Goal: Task Accomplishment & Management: Manage account settings

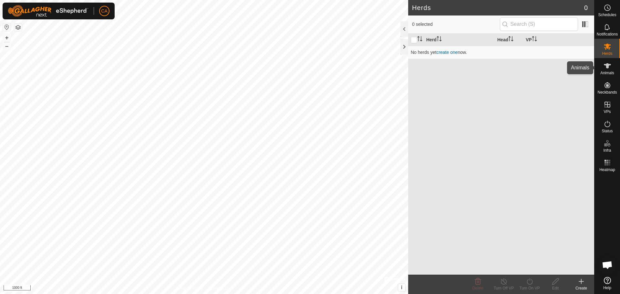
click at [608, 69] on icon at bounding box center [608, 66] width 8 height 8
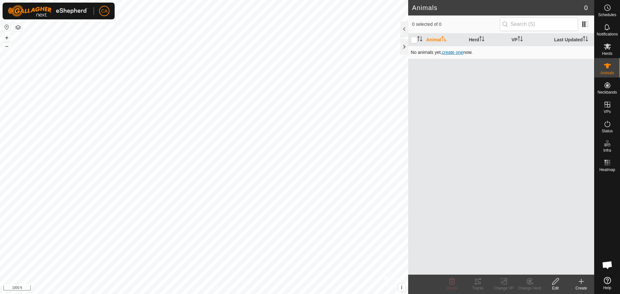
click at [455, 50] on span "create one" at bounding box center [452, 52] width 21 height 5
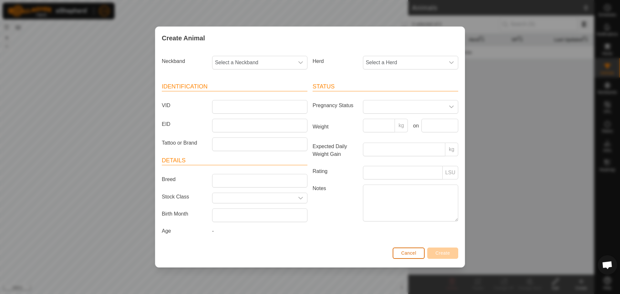
click at [408, 252] on span "Cancel" at bounding box center [408, 253] width 15 height 5
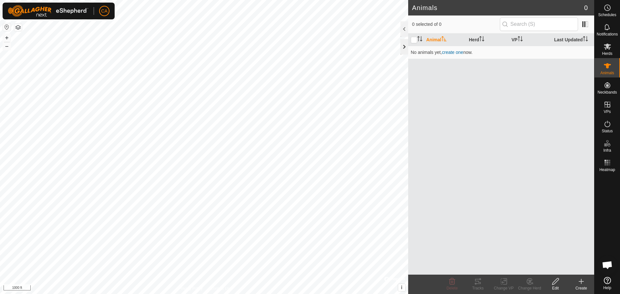
click at [404, 47] on div at bounding box center [405, 47] width 8 height 16
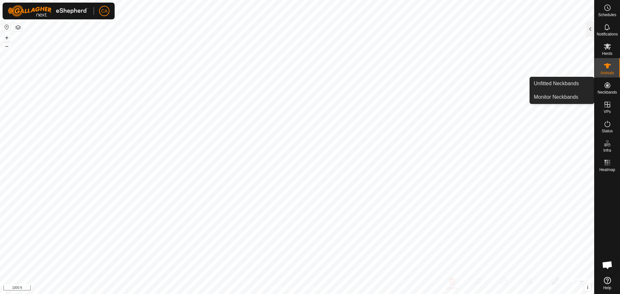
click at [606, 84] on icon at bounding box center [608, 85] width 8 height 8
click at [563, 83] on link "Unfitted Neckbands" at bounding box center [562, 83] width 64 height 13
click at [567, 84] on link "Unfitted Neckbands" at bounding box center [562, 83] width 64 height 13
click at [567, 83] on link "Unfitted Neckbands" at bounding box center [562, 83] width 64 height 13
click at [541, 84] on link "Unfitted Neckbands" at bounding box center [562, 83] width 64 height 13
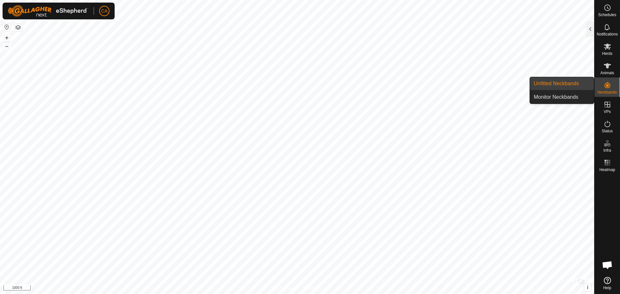
click at [541, 84] on link "Unfitted Neckbands" at bounding box center [562, 83] width 64 height 13
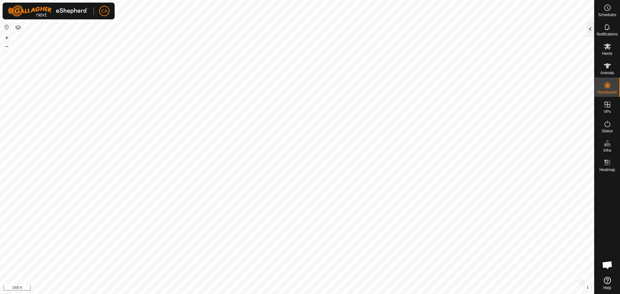
click at [591, 26] on div at bounding box center [591, 29] width 8 height 16
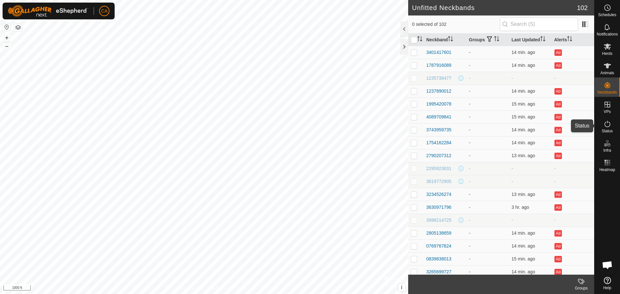
click at [610, 129] on span "Status" at bounding box center [607, 131] width 11 height 4
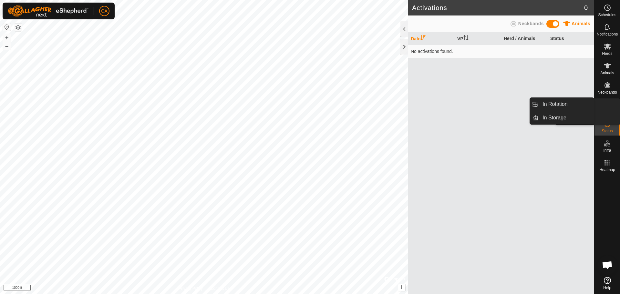
click at [610, 107] on icon at bounding box center [608, 105] width 8 height 8
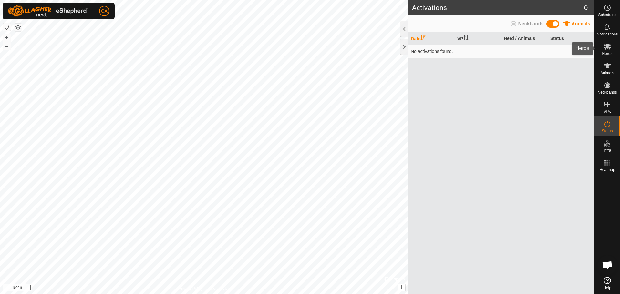
click at [609, 49] on icon at bounding box center [607, 47] width 7 height 6
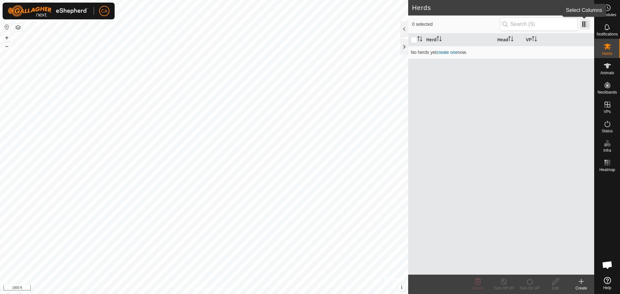
click at [585, 24] on span at bounding box center [585, 24] width 10 height 10
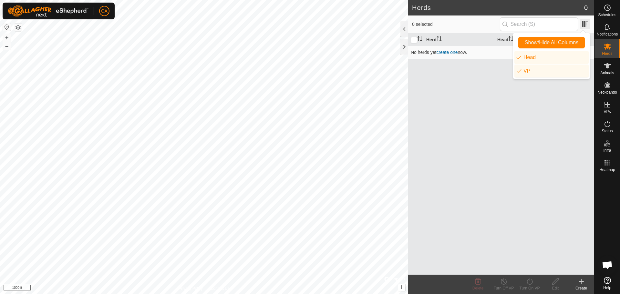
click at [585, 24] on span at bounding box center [585, 24] width 10 height 10
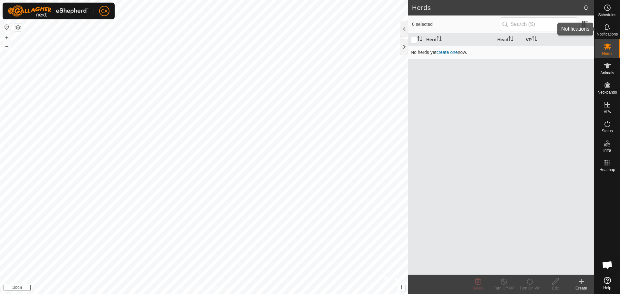
click at [611, 27] on icon at bounding box center [608, 27] width 8 height 8
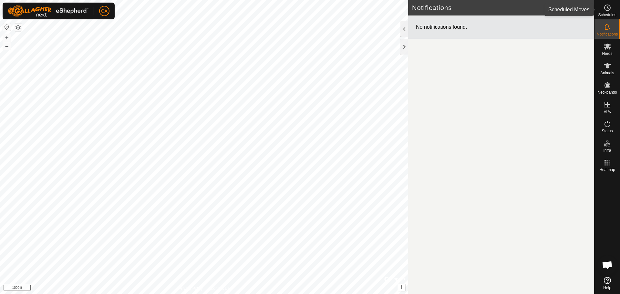
click at [608, 11] on circle at bounding box center [608, 8] width 6 height 6
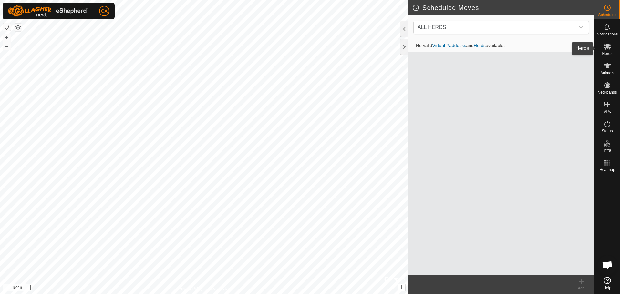
click at [608, 48] on icon at bounding box center [608, 47] width 8 height 8
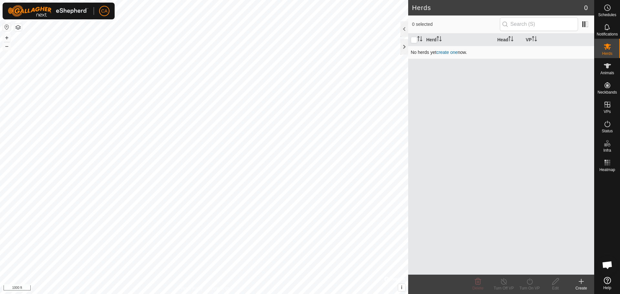
click at [445, 51] on link "create one" at bounding box center [447, 52] width 21 height 5
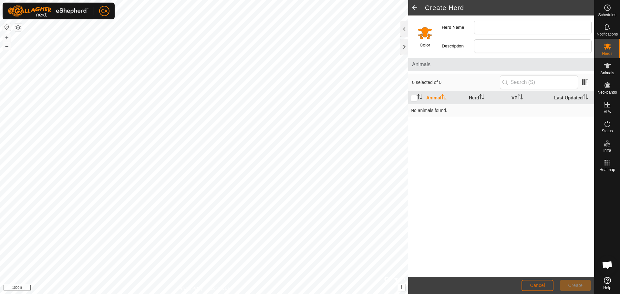
click at [545, 285] on span "Cancel" at bounding box center [537, 285] width 15 height 5
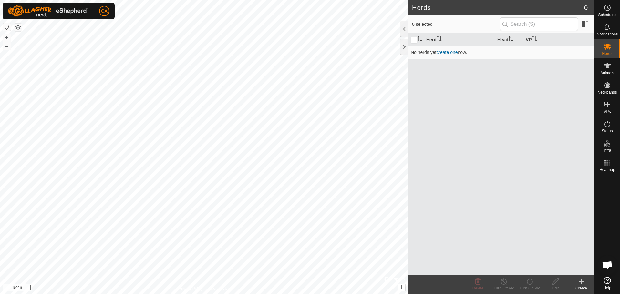
click at [611, 280] on link "Help" at bounding box center [608, 284] width 26 height 18
click at [446, 53] on link "create one" at bounding box center [447, 52] width 21 height 5
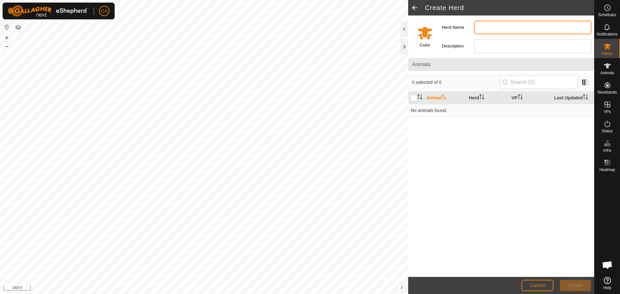
click at [488, 25] on input "Herd Name" at bounding box center [533, 28] width 118 height 14
type input "s"
type input "Show Cattle"
click at [574, 286] on span "Create" at bounding box center [576, 285] width 15 height 5
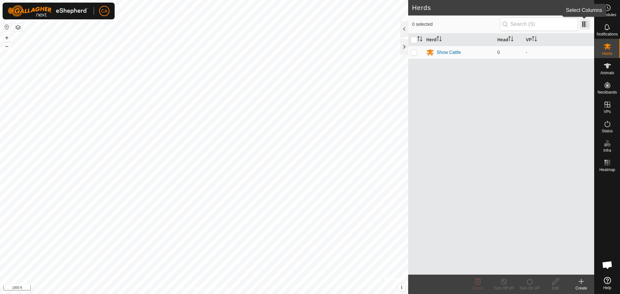
click at [582, 23] on span at bounding box center [585, 24] width 10 height 10
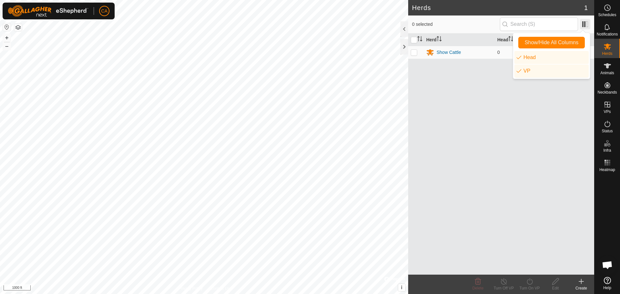
click at [582, 23] on span at bounding box center [585, 24] width 10 height 10
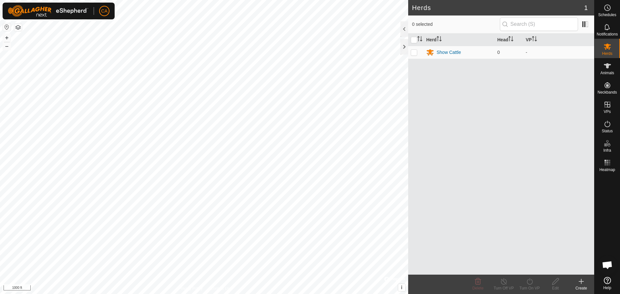
click at [477, 120] on div "Herd Head VP Show Cattle 0 -" at bounding box center [501, 154] width 186 height 241
click at [583, 281] on icon at bounding box center [582, 282] width 8 height 8
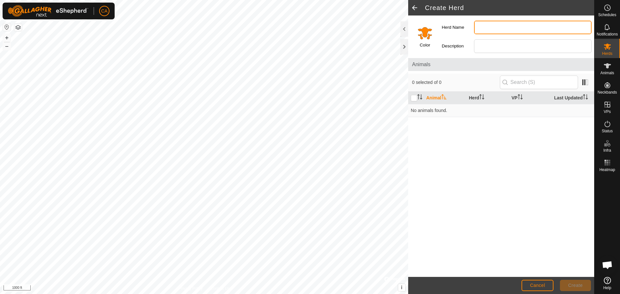
click at [488, 25] on input "Herd Name" at bounding box center [533, 28] width 118 height 14
type input "Bulls"
click at [578, 283] on span "Create" at bounding box center [576, 285] width 15 height 5
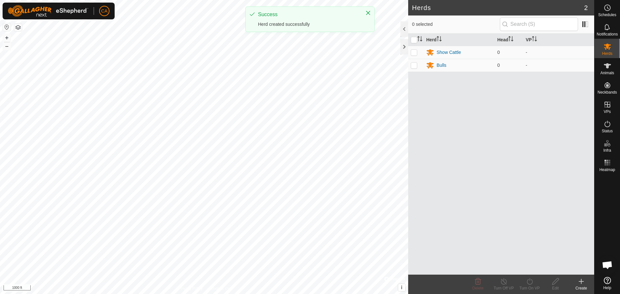
click at [586, 282] on create-svg-icon at bounding box center [582, 282] width 26 height 8
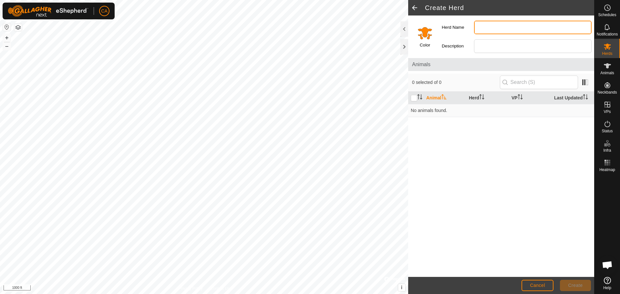
click at [485, 26] on input "Herd Name" at bounding box center [533, 28] width 118 height 14
type input "Commercial Cows"
click at [575, 283] on span "Create" at bounding box center [576, 285] width 15 height 5
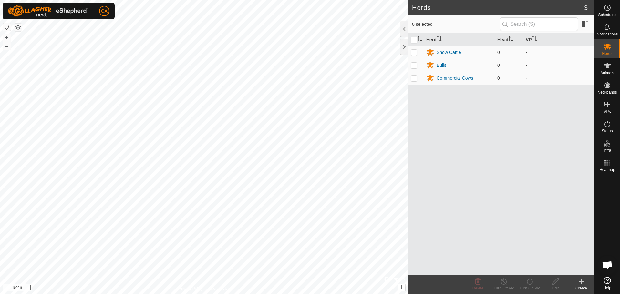
click at [584, 286] on div "Create" at bounding box center [582, 289] width 26 height 6
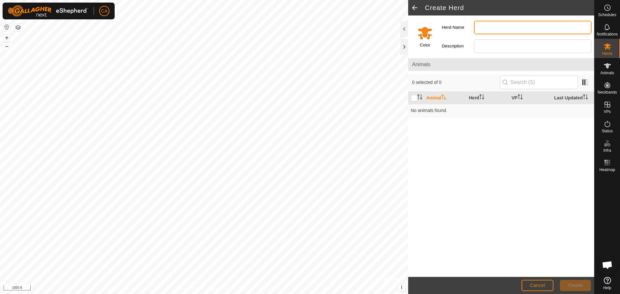
click at [488, 26] on input "Herd Name" at bounding box center [533, 28] width 118 height 14
type input "Heifers"
click at [576, 283] on button "Create" at bounding box center [575, 285] width 31 height 11
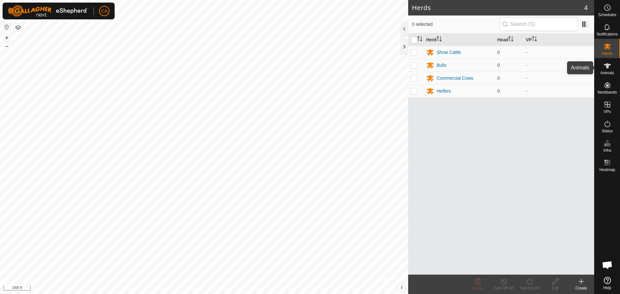
click at [609, 66] on icon at bounding box center [608, 66] width 8 height 8
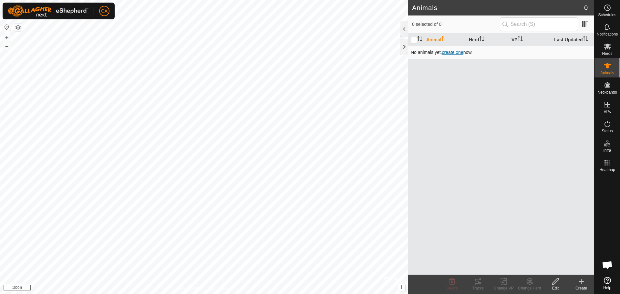
click at [451, 55] on span "create one" at bounding box center [452, 52] width 21 height 5
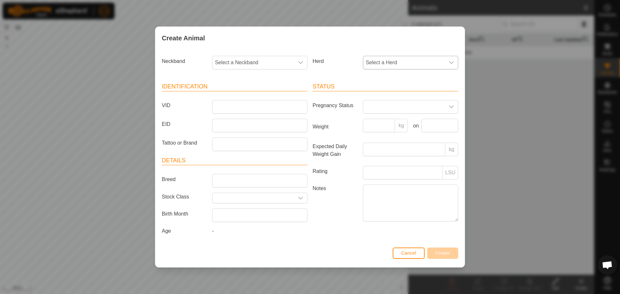
click at [452, 60] on icon "dropdown trigger" at bounding box center [451, 62] width 5 height 5
click at [388, 107] on li "Show Cattle" at bounding box center [411, 109] width 95 height 13
click at [399, 105] on span at bounding box center [404, 106] width 82 height 13
click at [390, 161] on li "Pregnant" at bounding box center [411, 162] width 95 height 13
click at [222, 109] on input "VID" at bounding box center [259, 107] width 95 height 14
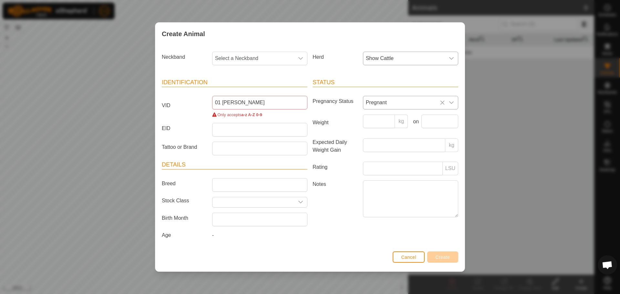
click at [292, 118] on article "Identification VID 01 [PERSON_NAME] Only accepts a-z A-Z 0-9 EID Tattoo or Brand" at bounding box center [235, 116] width 146 height 77
click at [186, 138] on article "Identification VID 01 [PERSON_NAME] Only accepts a-z A-Z 0-9 EID Tattoo or Brand" at bounding box center [235, 116] width 146 height 77
click at [223, 115] on span "Only accepts" at bounding box center [229, 114] width 24 height 5
click at [213, 115] on div "Only accepts a-z A-Z 0-9" at bounding box center [259, 115] width 95 height 6
drag, startPoint x: 217, startPoint y: 104, endPoint x: 179, endPoint y: 105, distance: 38.5
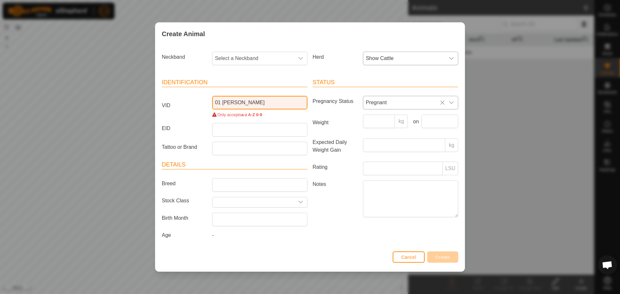
click at [181, 105] on div "VID 01 [PERSON_NAME] Only accepts a-z A-Z 0-9" at bounding box center [234, 107] width 151 height 22
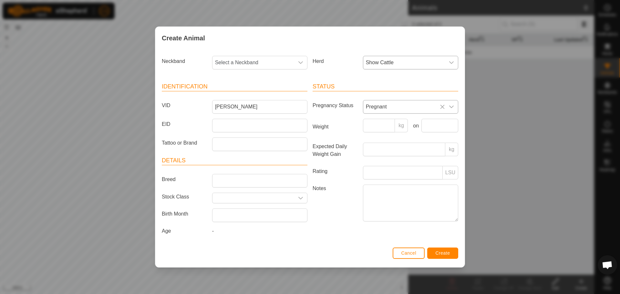
click at [191, 136] on article "Identification VID [PERSON_NAME] Tattoo or Brand" at bounding box center [235, 116] width 146 height 69
click at [235, 105] on input "[PERSON_NAME]" at bounding box center [259, 107] width 95 height 14
drag, startPoint x: 215, startPoint y: 106, endPoint x: 238, endPoint y: 100, distance: 23.8
click at [216, 106] on input "[PERSON_NAME]" at bounding box center [259, 107] width 95 height 14
type input "1-[PERSON_NAME]"
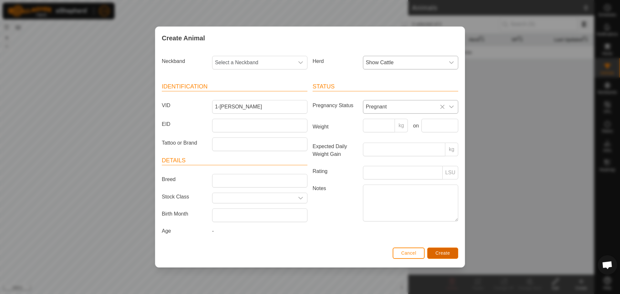
click at [451, 255] on button "Create" at bounding box center [442, 253] width 31 height 11
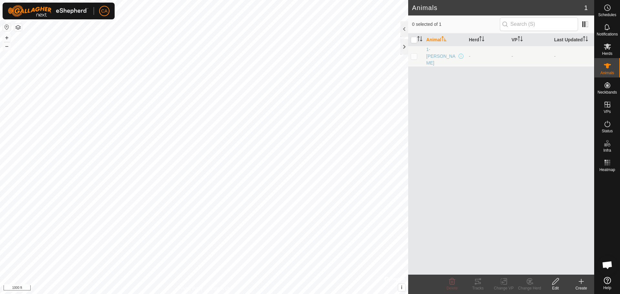
click at [557, 282] on icon at bounding box center [556, 282] width 8 height 8
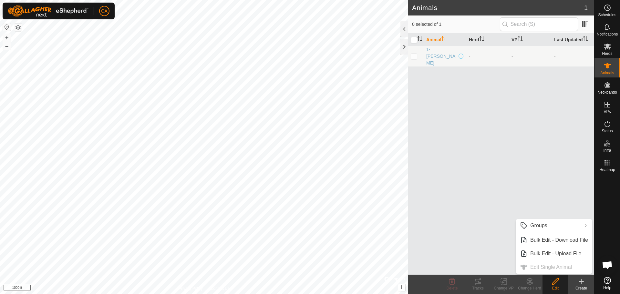
click at [581, 283] on icon at bounding box center [582, 282] width 8 height 8
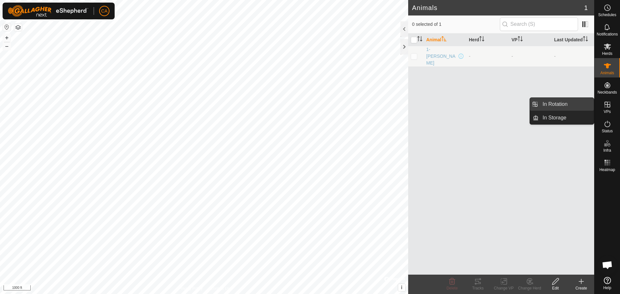
click at [566, 104] on link "In Rotation" at bounding box center [566, 104] width 55 height 13
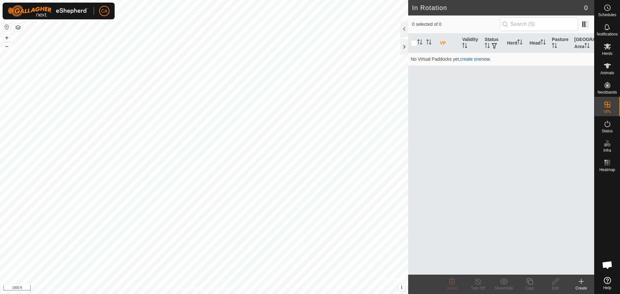
click at [582, 279] on icon at bounding box center [582, 281] width 0 height 5
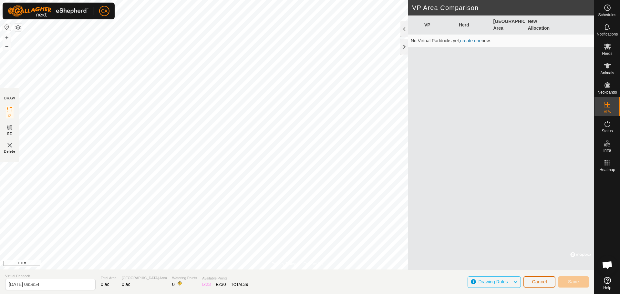
click at [540, 284] on span "Cancel" at bounding box center [539, 281] width 15 height 5
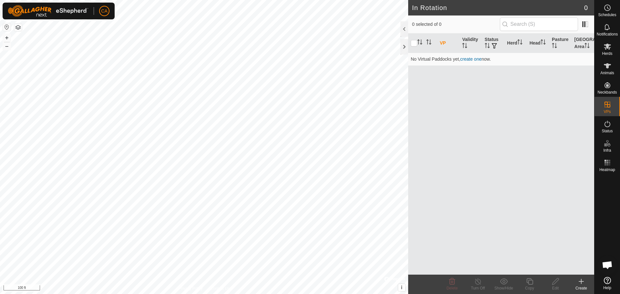
click at [585, 283] on icon at bounding box center [582, 282] width 8 height 8
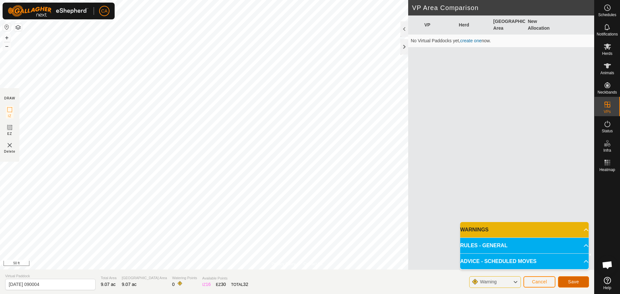
click at [571, 283] on span "Save" at bounding box center [573, 281] width 11 height 5
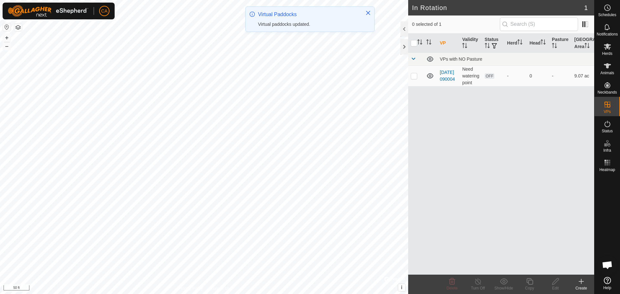
click at [466, 256] on div "In Rotation 1 0 selected of 1 VP Validity Status Herd Head Pasture Grazing Area…" at bounding box center [297, 147] width 594 height 294
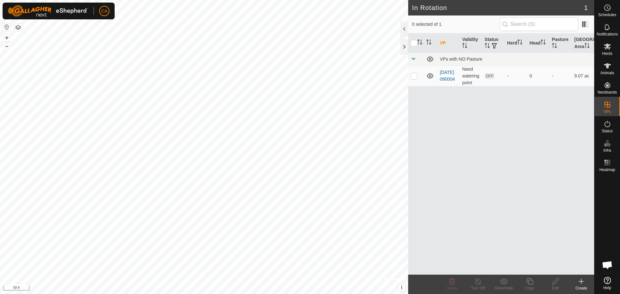
checkbox input "true"
click at [583, 282] on icon at bounding box center [581, 282] width 5 height 0
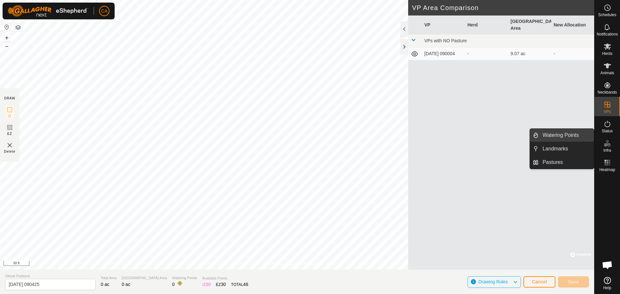
click at [576, 135] on link "Watering Points" at bounding box center [566, 135] width 55 height 13
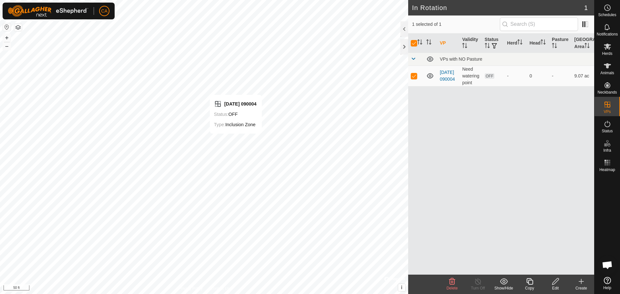
checkbox input "false"
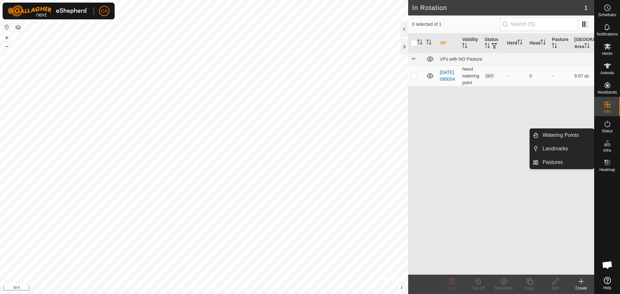
click at [607, 144] on icon at bounding box center [608, 144] width 8 height 8
click at [567, 134] on link "Watering Points" at bounding box center [566, 135] width 55 height 13
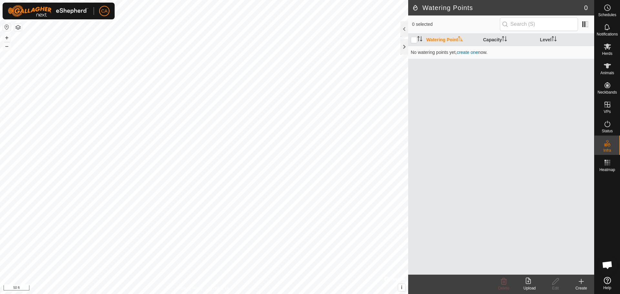
click at [581, 283] on icon at bounding box center [582, 282] width 8 height 8
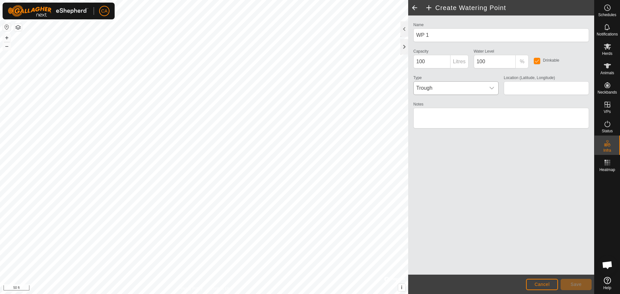
click at [489, 85] on div "dropdown trigger" at bounding box center [492, 88] width 13 height 13
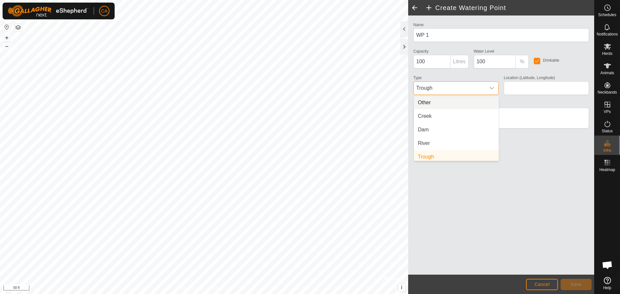
scroll to position [3, 0]
click at [435, 111] on li "Creek" at bounding box center [456, 113] width 85 height 13
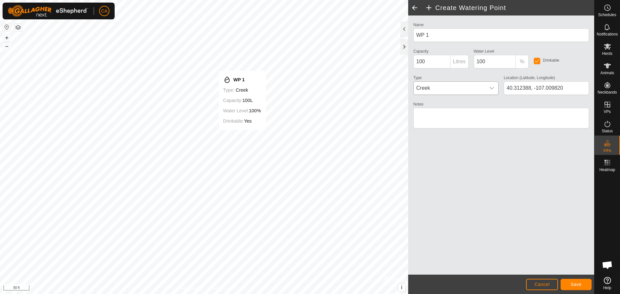
type input "40.312990, -107.008545"
click at [575, 285] on span "Save" at bounding box center [576, 284] width 11 height 5
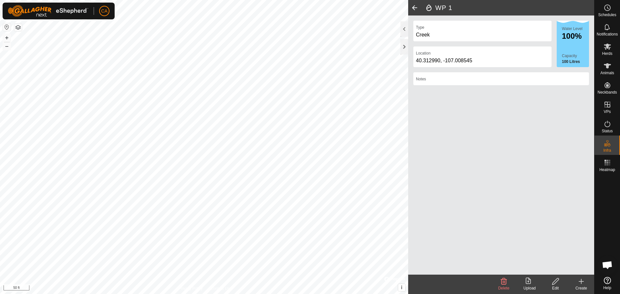
click at [413, 5] on span at bounding box center [414, 8] width 13 height 16
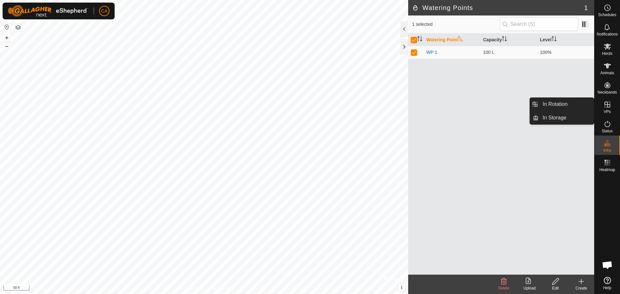
click at [611, 110] on div "VPs" at bounding box center [608, 106] width 26 height 19
click at [607, 105] on icon at bounding box center [608, 105] width 6 height 6
click at [564, 105] on link "In Rotation" at bounding box center [566, 104] width 55 height 13
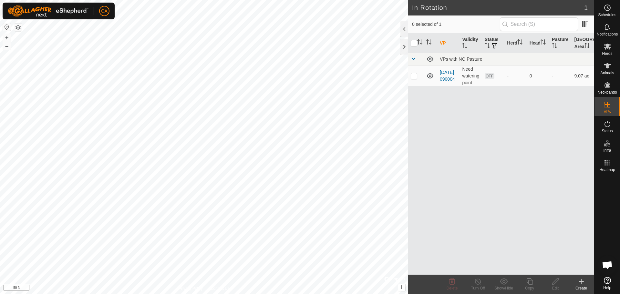
click at [446, 74] on link "[DATE] 090004" at bounding box center [447, 76] width 15 height 12
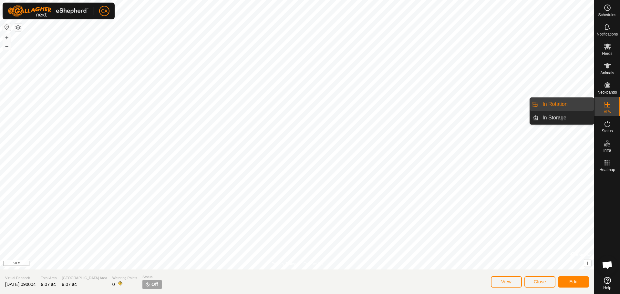
click at [562, 103] on link "In Rotation" at bounding box center [566, 104] width 55 height 13
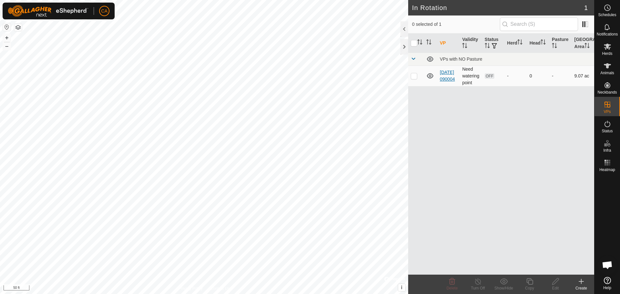
click at [446, 74] on link "[DATE] 090004" at bounding box center [447, 76] width 15 height 12
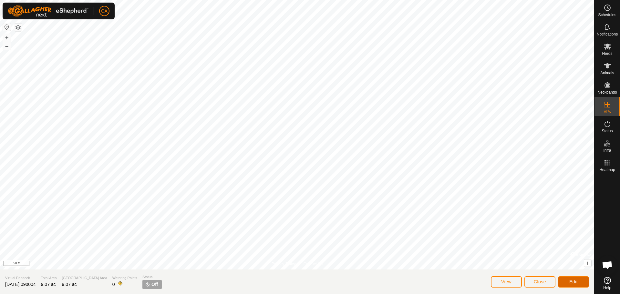
click at [574, 280] on span "Edit" at bounding box center [574, 281] width 8 height 5
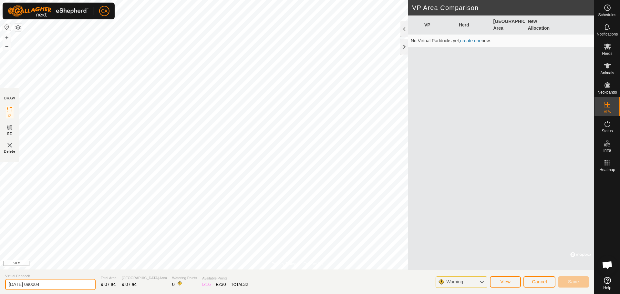
drag, startPoint x: 55, startPoint y: 286, endPoint x: -35, endPoint y: 281, distance: 89.3
click at [0, 281] on html "CA Schedules Notifications Herds Animals Neckbands VPs Status Infra Heatmap Hel…" at bounding box center [310, 147] width 620 height 294
type input "Calving Field"
click at [580, 280] on button "Save" at bounding box center [573, 282] width 31 height 11
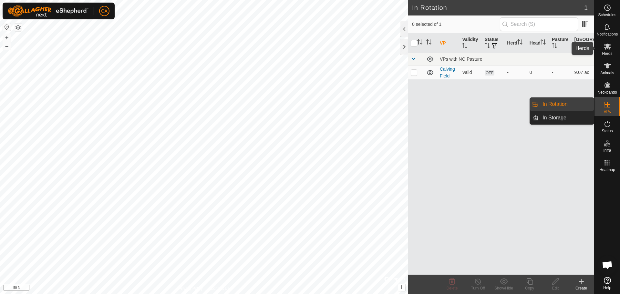
click at [608, 49] on icon at bounding box center [608, 47] width 8 height 8
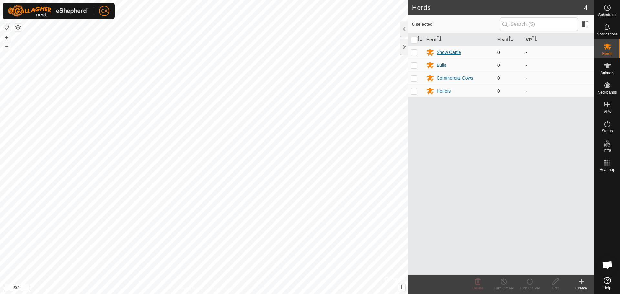
click at [461, 52] on div "Show Cattle" at bounding box center [459, 52] width 66 height 8
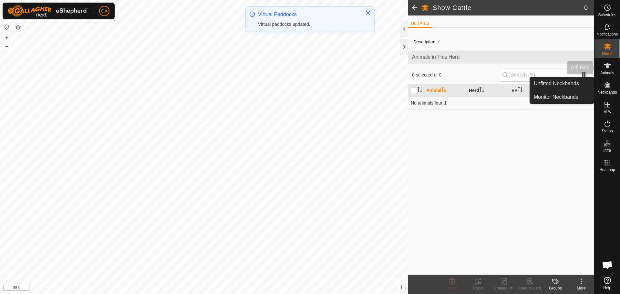
click at [607, 65] on icon at bounding box center [607, 65] width 7 height 5
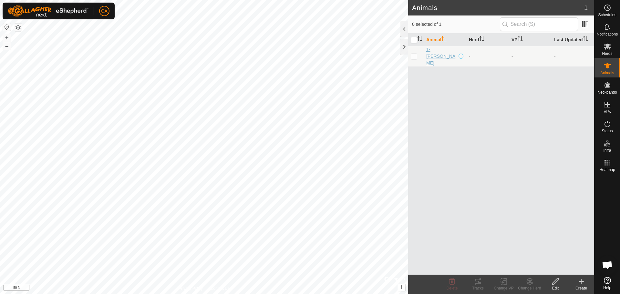
click at [435, 52] on span "1-[PERSON_NAME]" at bounding box center [441, 56] width 31 height 20
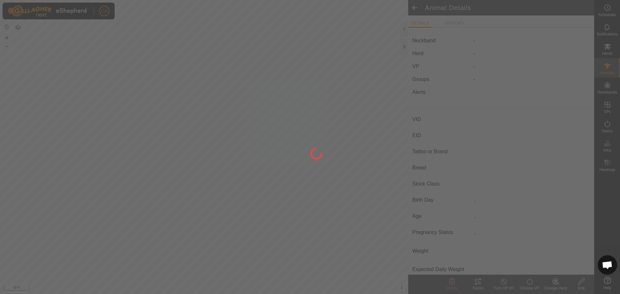
type input "1-[PERSON_NAME]"
type input "-"
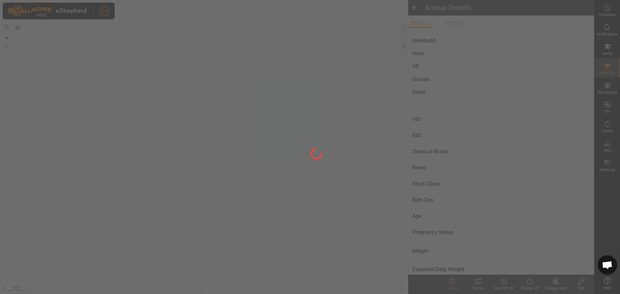
type input "Pregnant"
type input "0 kg"
type input "-"
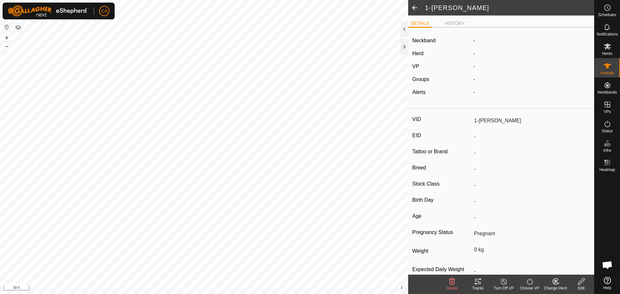
click at [583, 283] on icon at bounding box center [582, 282] width 8 height 8
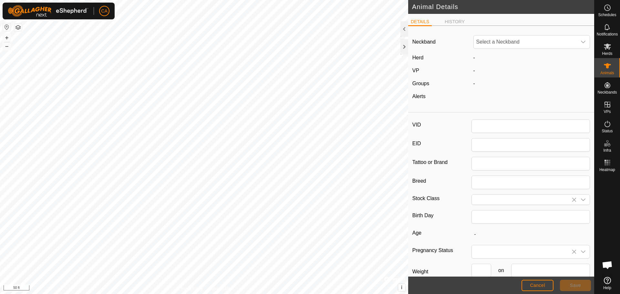
type input "1-[PERSON_NAME]"
type input "0"
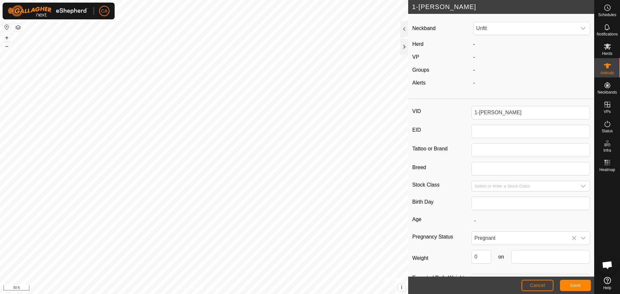
scroll to position [6, 0]
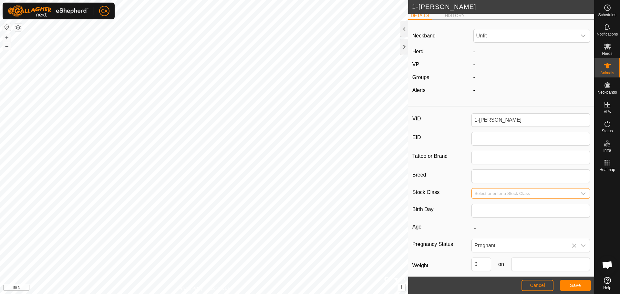
click at [480, 191] on input "Select or enter a Stock Class" at bounding box center [524, 194] width 105 height 10
click at [581, 192] on icon "dropdown trigger" at bounding box center [583, 193] width 5 height 5
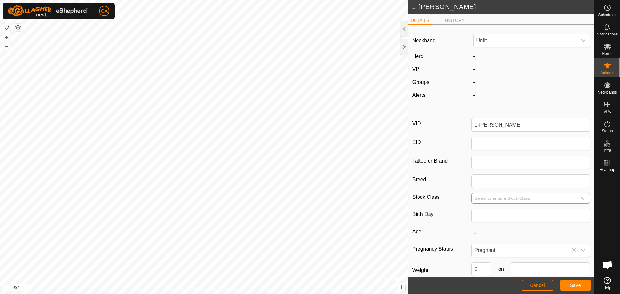
scroll to position [0, 0]
click at [452, 19] on li "HISTORY" at bounding box center [454, 22] width 25 height 8
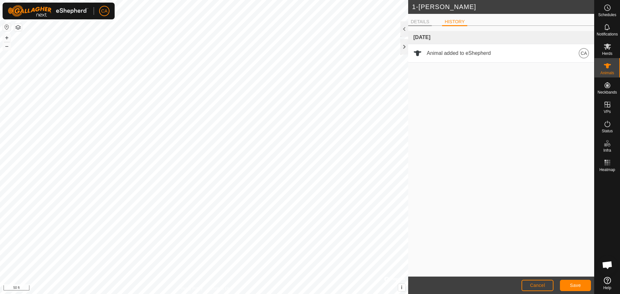
click at [416, 21] on li "DETAILS" at bounding box center [420, 22] width 24 height 8
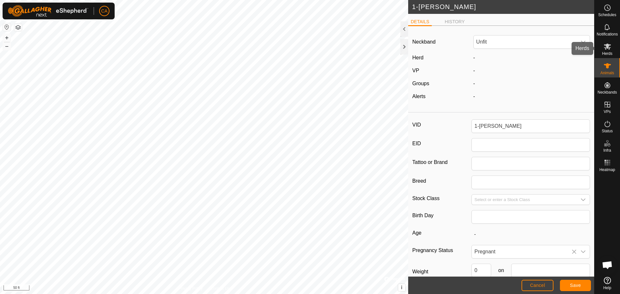
click at [610, 50] on icon at bounding box center [608, 47] width 8 height 8
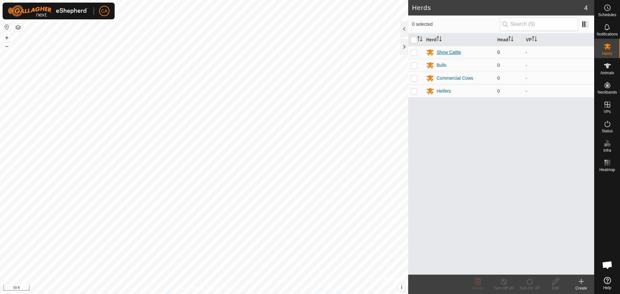
click at [449, 52] on div "Show Cattle" at bounding box center [449, 52] width 24 height 7
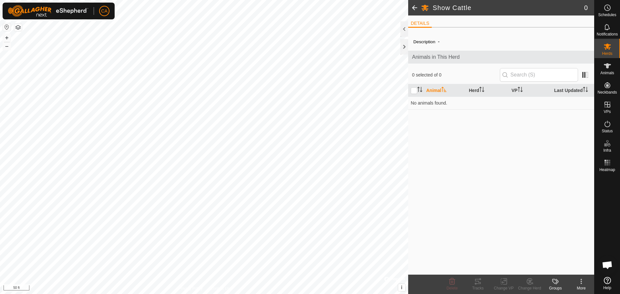
click at [581, 281] on icon at bounding box center [582, 282] width 8 height 8
click at [572, 265] on link "Edit Herd Detail" at bounding box center [562, 267] width 64 height 13
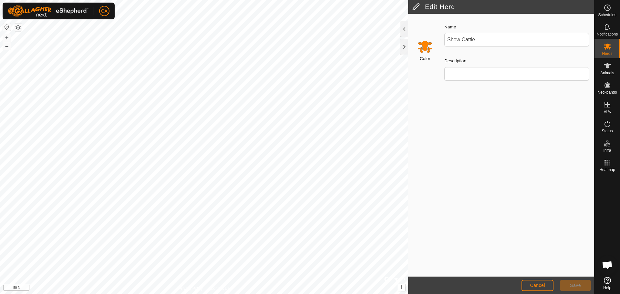
click at [428, 48] on input "Select a color" at bounding box center [425, 47] width 16 height 16
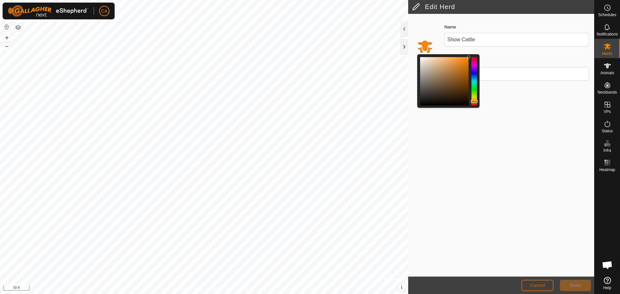
click at [541, 289] on button "Cancel" at bounding box center [538, 285] width 32 height 11
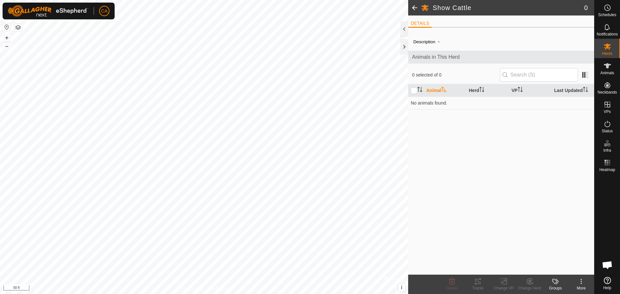
click at [558, 284] on icon at bounding box center [556, 282] width 8 height 8
click at [569, 267] on link "Manage Groups" at bounding box center [575, 267] width 64 height 13
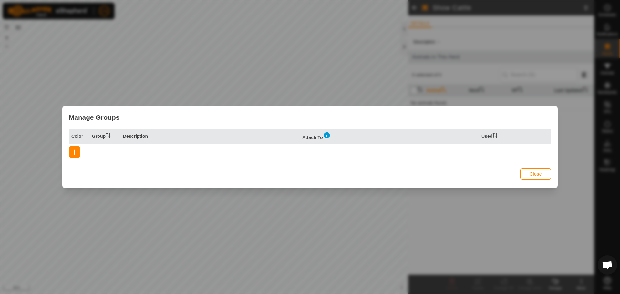
click at [543, 169] on button "Close" at bounding box center [536, 174] width 31 height 11
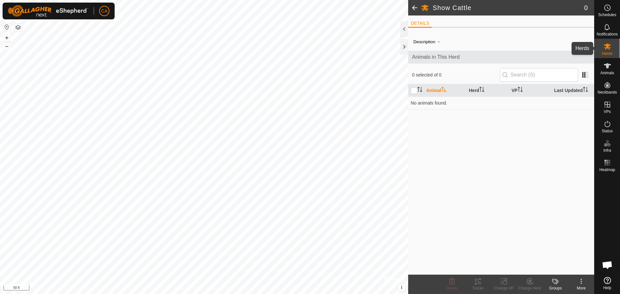
click at [610, 46] on icon at bounding box center [608, 47] width 8 height 8
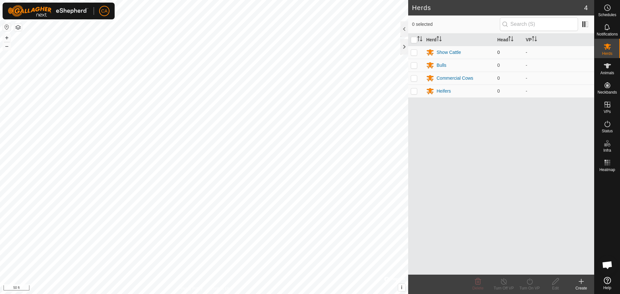
click at [411, 50] on p-checkbox at bounding box center [414, 52] width 6 height 5
checkbox input "true"
click at [558, 282] on icon at bounding box center [556, 282] width 8 height 8
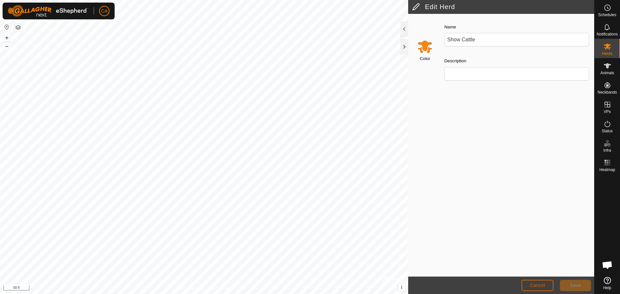
click at [531, 284] on span "Cancel" at bounding box center [537, 285] width 15 height 5
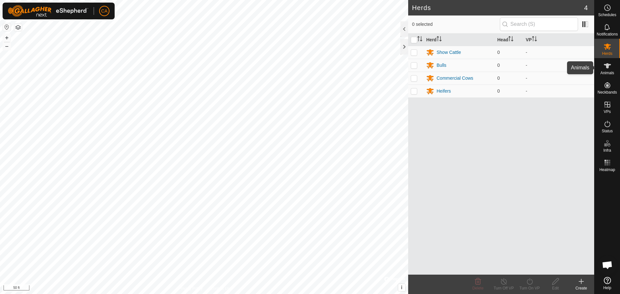
click at [600, 66] on div "Animals" at bounding box center [608, 67] width 26 height 19
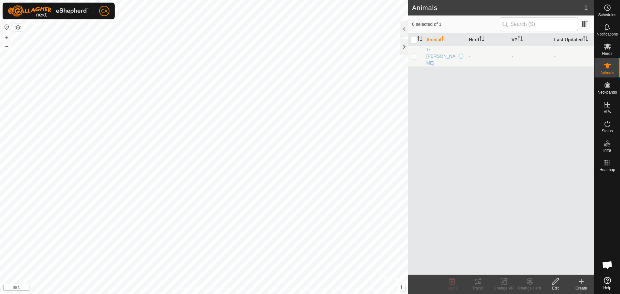
click at [416, 54] on p-checkbox at bounding box center [414, 56] width 6 height 5
checkbox input "true"
click at [537, 282] on change-mob-svg-icon at bounding box center [530, 282] width 26 height 8
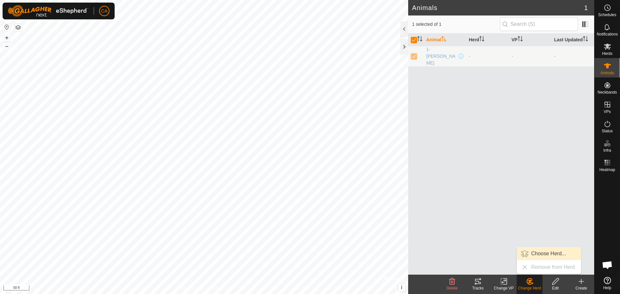
click at [547, 252] on link "Choose Herd..." at bounding box center [549, 253] width 64 height 13
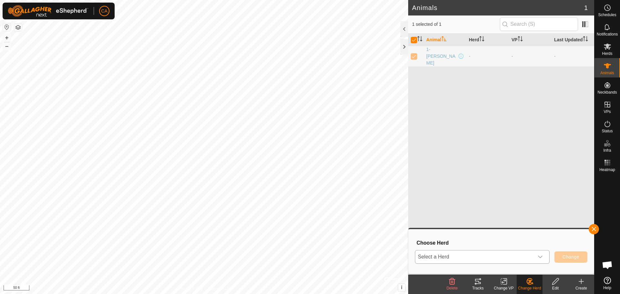
click at [545, 257] on div "dropdown trigger" at bounding box center [540, 257] width 13 height 13
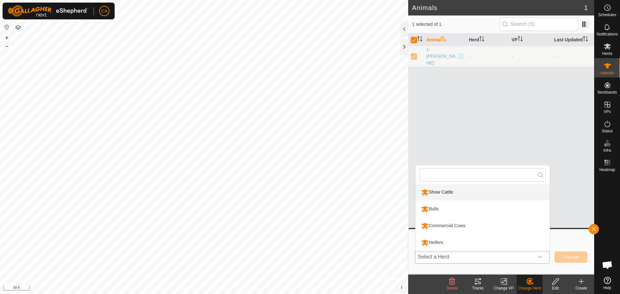
click at [449, 193] on li "Show Cattle" at bounding box center [483, 192] width 134 height 16
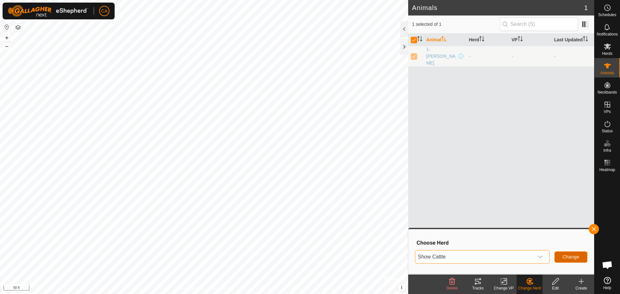
click at [573, 255] on span "Change" at bounding box center [571, 257] width 17 height 5
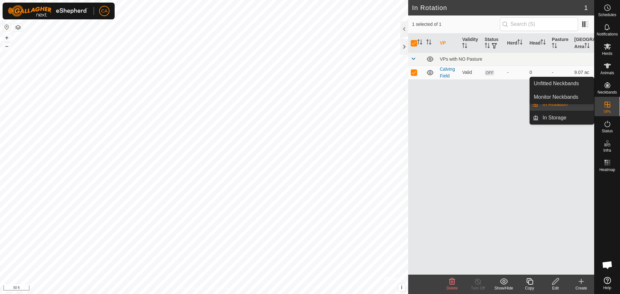
click at [607, 87] on icon at bounding box center [608, 85] width 6 height 6
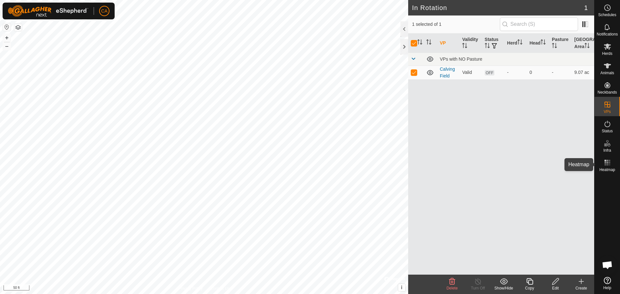
click at [610, 163] on rect at bounding box center [610, 163] width 2 height 2
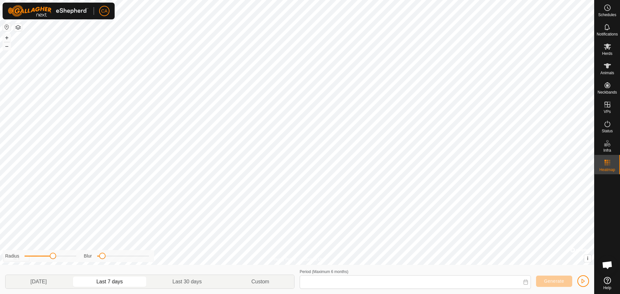
type input "[DATE] - [DATE]"
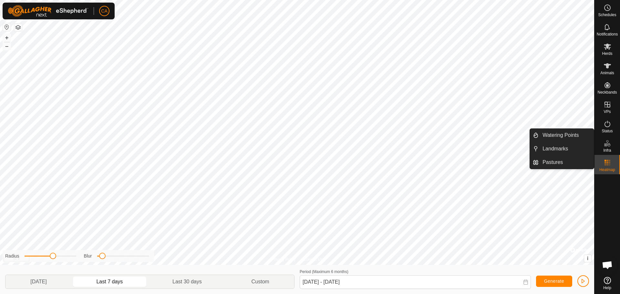
click at [612, 146] on es-infrastructure-svg-icon at bounding box center [608, 143] width 12 height 10
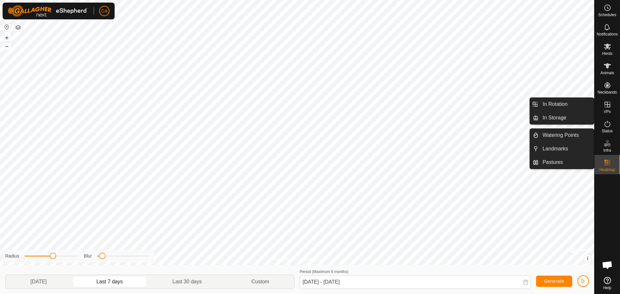
click at [612, 108] on es-virtualpaddocks-svg-icon at bounding box center [608, 105] width 12 height 10
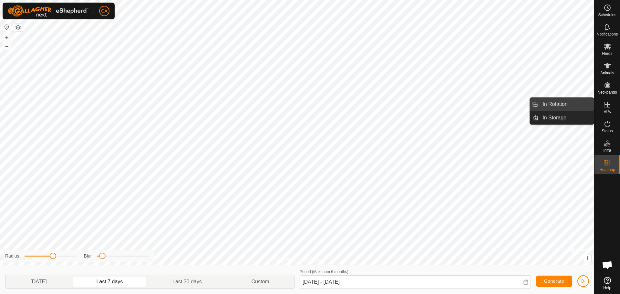
click at [557, 104] on link "In Rotation" at bounding box center [566, 104] width 55 height 13
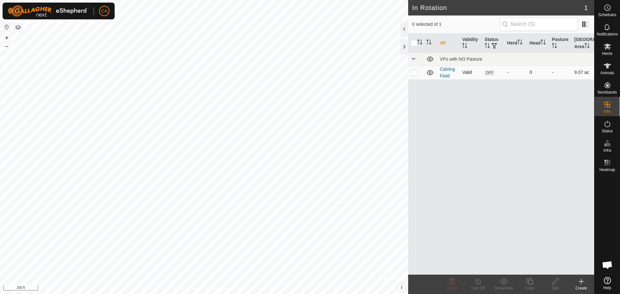
click at [414, 73] on p-checkbox at bounding box center [414, 72] width 6 height 5
checkbox input "true"
click at [556, 285] on icon at bounding box center [556, 282] width 8 height 8
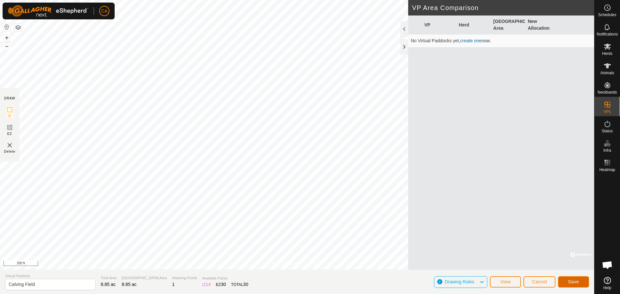
click at [570, 281] on span "Save" at bounding box center [573, 281] width 11 height 5
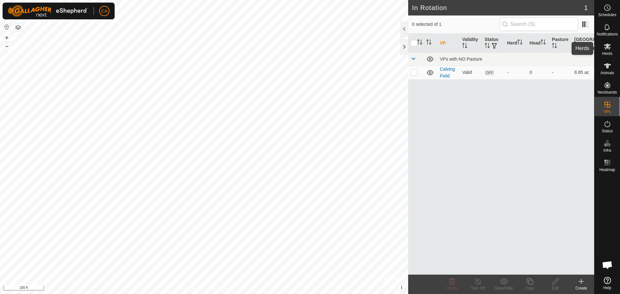
click at [612, 49] on es-mob-svg-icon at bounding box center [608, 46] width 12 height 10
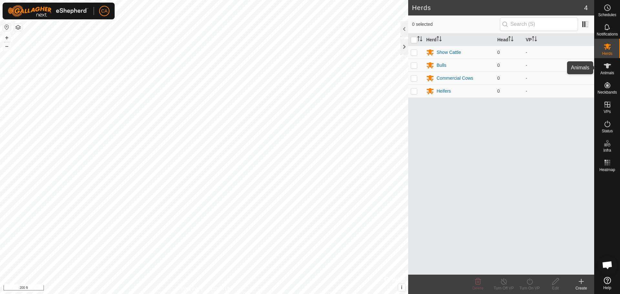
click at [611, 70] on es-animals-svg-icon at bounding box center [608, 66] width 12 height 10
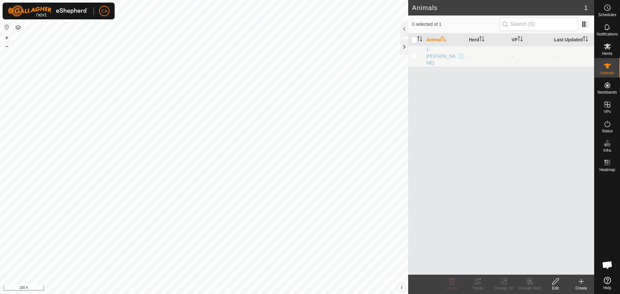
click at [585, 281] on icon at bounding box center [582, 282] width 8 height 8
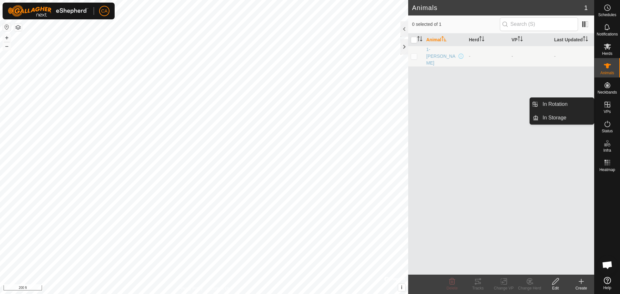
click at [607, 105] on icon at bounding box center [608, 105] width 6 height 6
click at [552, 104] on link "In Rotation" at bounding box center [566, 104] width 55 height 13
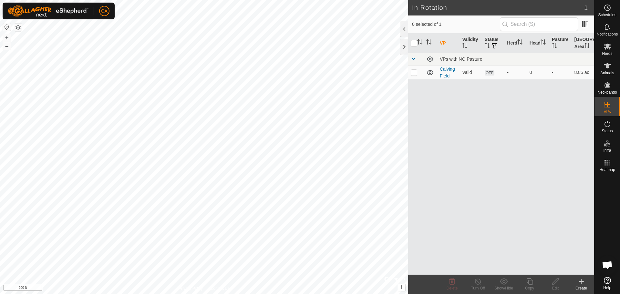
click at [580, 282] on icon at bounding box center [581, 282] width 5 height 0
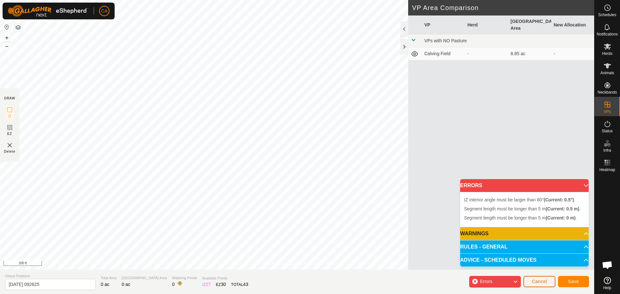
click at [549, 283] on button "Cancel" at bounding box center [540, 281] width 32 height 11
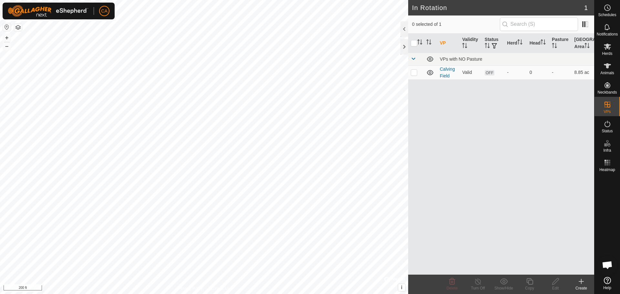
click at [582, 284] on icon at bounding box center [582, 281] width 0 height 5
